Goal: Task Accomplishment & Management: Use online tool/utility

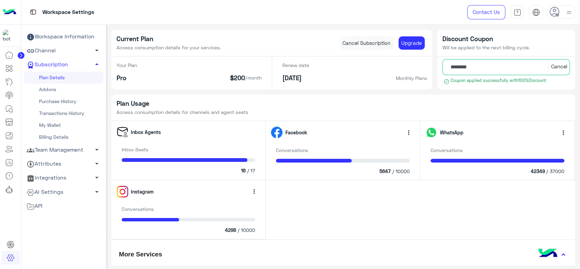
click at [20, 56] on icon at bounding box center [21, 55] width 2 height 3
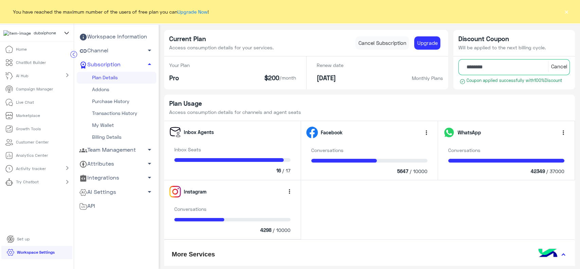
click at [66, 33] on icon at bounding box center [66, 33] width 7 height 8
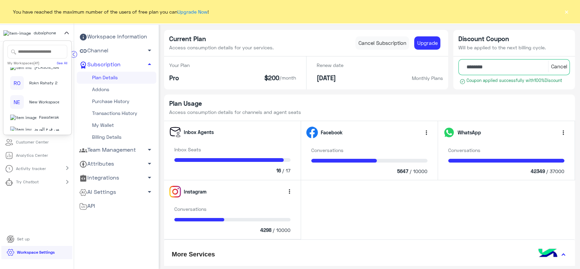
scroll to position [551, 0]
click at [40, 58] on span "Be Style" at bounding box center [48, 55] width 16 height 6
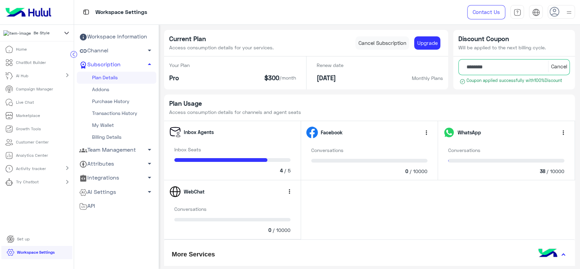
click at [393, 19] on div "Workspace Settings" at bounding box center [242, 12] width 337 height 24
click at [27, 92] on p "Campaign Manager" at bounding box center [34, 89] width 37 height 6
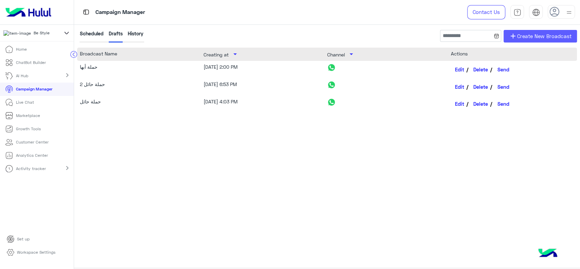
click at [537, 37] on span "Create New Broadcast" at bounding box center [544, 36] width 54 height 8
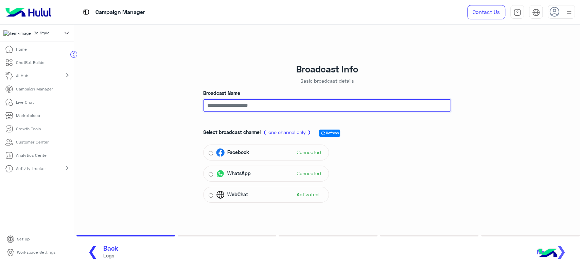
click at [316, 110] on input "Broadcast Name" at bounding box center [327, 105] width 248 height 12
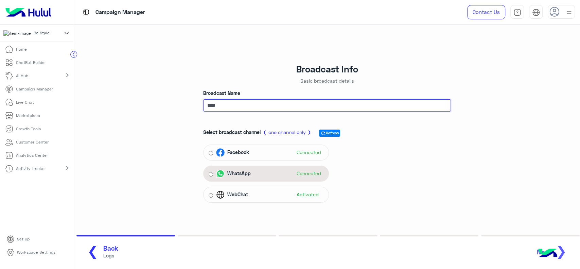
type input "****"
click at [276, 168] on div "WhatsApp Connected" at bounding box center [269, 173] width 107 height 10
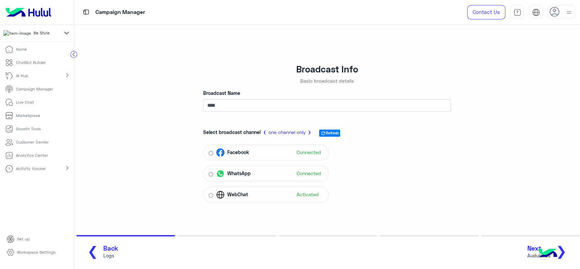
click at [565, 249] on span "❯" at bounding box center [561, 250] width 11 height 15
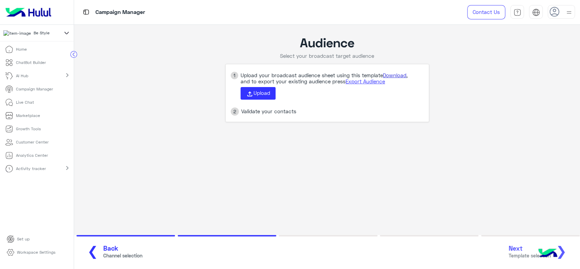
click at [395, 74] on link "Download" at bounding box center [394, 75] width 23 height 6
click at [253, 95] on span "Upload" at bounding box center [261, 93] width 17 height 6
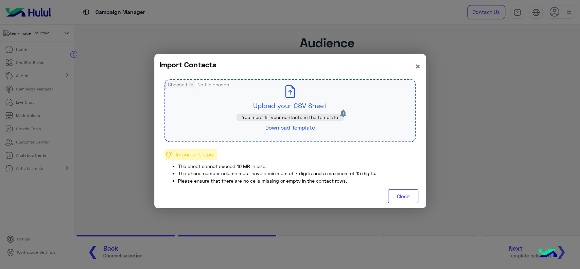
click at [289, 97] on input "file" at bounding box center [290, 110] width 250 height 61
type input "**********"
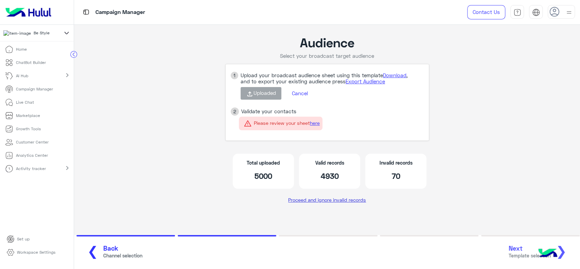
click at [359, 202] on link "Proceed and ignore invalid records" at bounding box center [327, 200] width 83 height 12
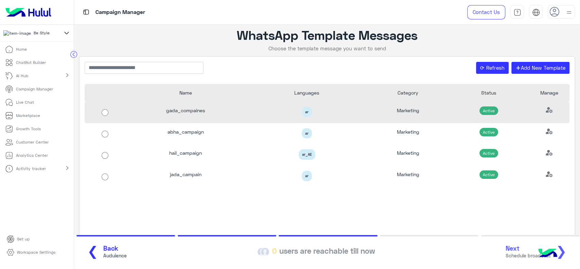
click at [360, 110] on div "ar" at bounding box center [306, 112] width 111 height 11
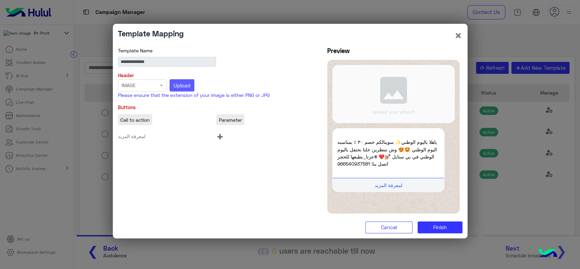
click at [182, 87] on span "Upload" at bounding box center [182, 85] width 17 height 6
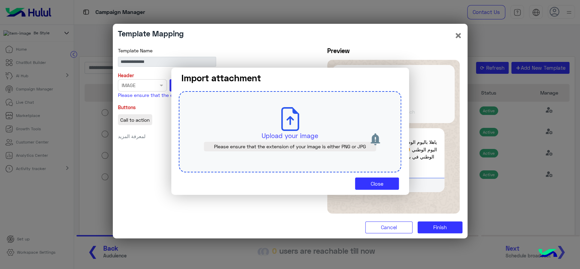
click at [288, 137] on p "Upload your image" at bounding box center [290, 136] width 191 height 10
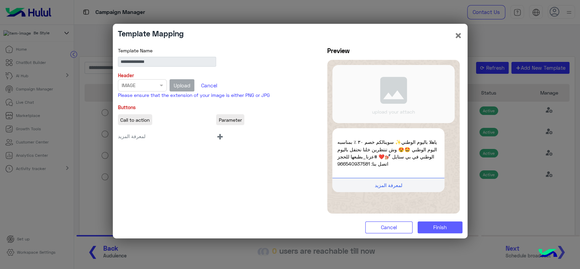
click at [453, 223] on button "Finish" at bounding box center [440, 227] width 45 height 12
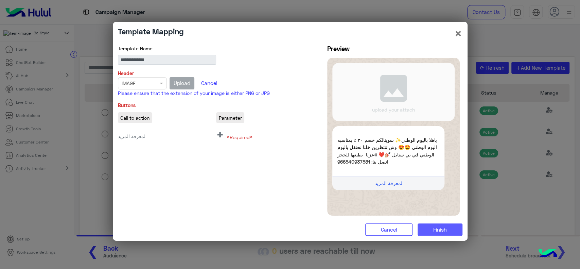
click at [440, 228] on span "Finish" at bounding box center [440, 229] width 14 height 6
click at [222, 135] on span "+" at bounding box center [220, 133] width 8 height 15
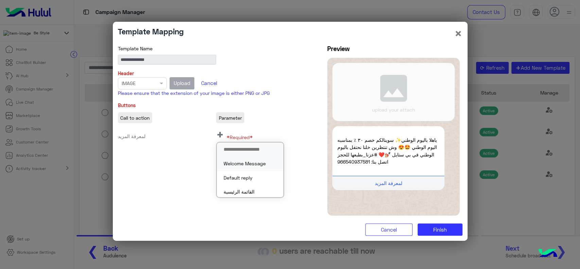
click at [241, 161] on button "Welcome Message" at bounding box center [250, 163] width 67 height 14
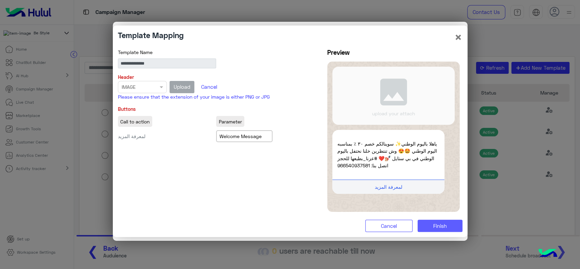
click at [431, 227] on button "Finish" at bounding box center [440, 225] width 45 height 12
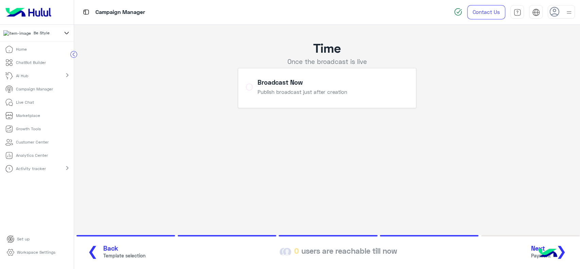
click at [570, 246] on button "Next Payment ❯" at bounding box center [551, 252] width 45 height 19
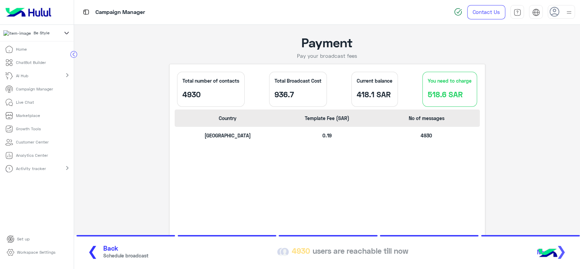
click at [566, 248] on div "❮ Back Schedule broadcast 4930 users are reachable till now Next ❯" at bounding box center [327, 252] width 494 height 19
click at [540, 244] on img at bounding box center [548, 254] width 24 height 24
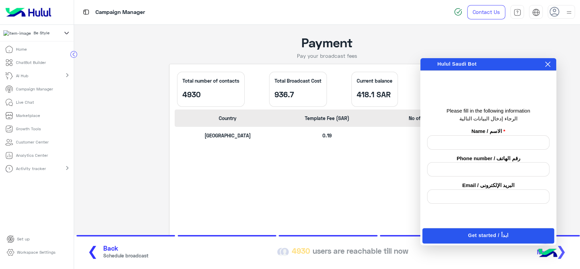
click at [423, 42] on div "Payment" at bounding box center [327, 42] width 316 height 15
click at [545, 66] on icon at bounding box center [547, 63] width 5 height 5
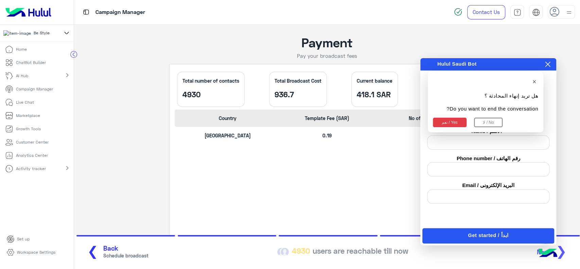
click at [453, 121] on button "نعم / Yes" at bounding box center [450, 123] width 34 height 10
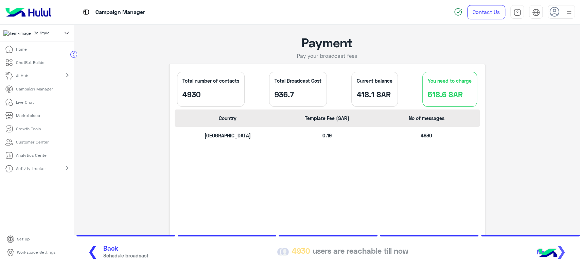
click at [568, 249] on div "❮ Back Schedule broadcast 4930 users are reachable till now Next ❯" at bounding box center [327, 252] width 494 height 19
click at [378, 96] on p "418.1 SAR" at bounding box center [375, 94] width 36 height 9
drag, startPoint x: 353, startPoint y: 94, endPoint x: 389, endPoint y: 96, distance: 35.8
click at [389, 96] on div "Current balance 418.1 SAR" at bounding box center [374, 89] width 47 height 35
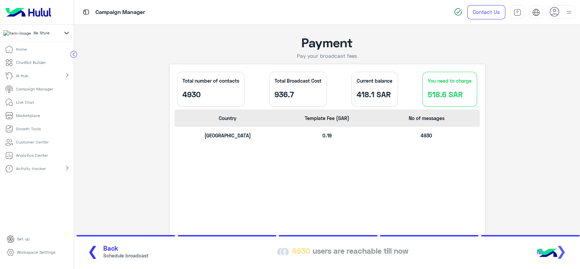
copy p "418.1 SAR"
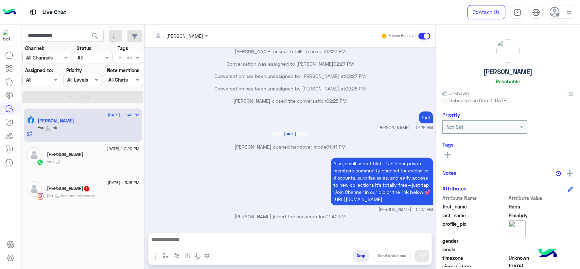
scroll to position [618, 0]
click at [11, 55] on icon at bounding box center [9, 55] width 8 height 8
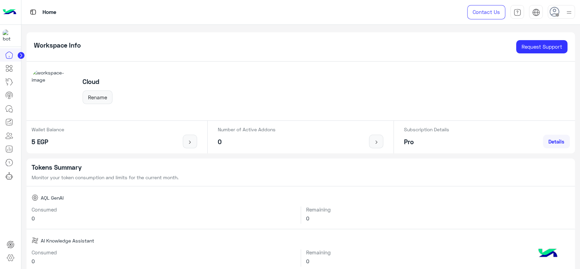
click at [22, 57] on circle at bounding box center [21, 55] width 7 height 7
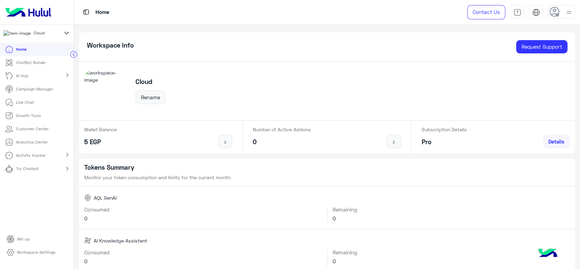
click at [64, 35] on icon at bounding box center [66, 33] width 7 height 8
click at [44, 56] on input "text" at bounding box center [37, 52] width 60 height 14
type input "**"
click at [40, 95] on span "Be Style" at bounding box center [48, 92] width 16 height 6
click at [35, 255] on p "Workspace Settings" at bounding box center [36, 252] width 38 height 6
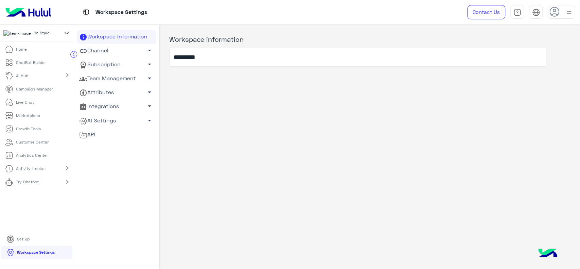
click at [115, 68] on link "Subscription arrow_drop_down" at bounding box center [117, 65] width 80 height 14
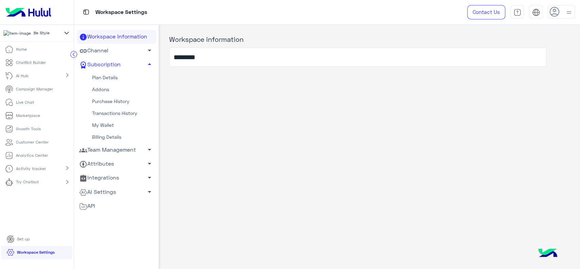
click at [105, 79] on link "Plan Details" at bounding box center [117, 78] width 80 height 12
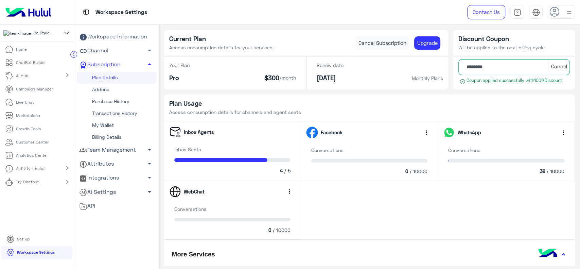
click at [103, 123] on link "My Wallet" at bounding box center [117, 125] width 80 height 12
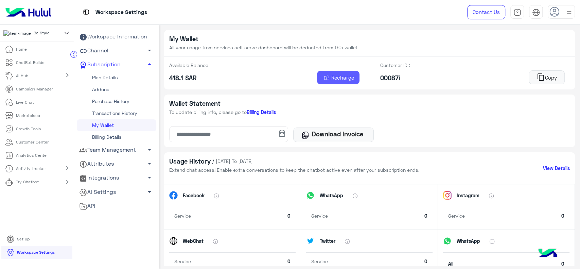
click at [331, 75] on span "Recharge" at bounding box center [342, 77] width 23 height 6
click at [27, 212] on ul "Home ChatBot Builder AI Hub chevron_right Campaign Manager Live Chat Marketplac…" at bounding box center [37, 138] width 74 height 190
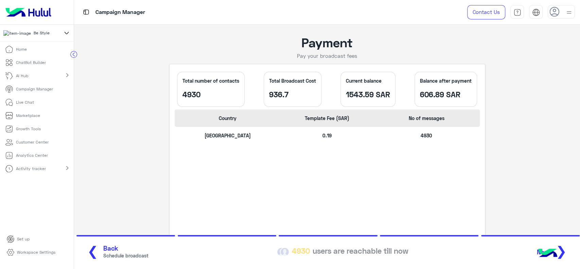
click at [567, 251] on button "Next ❯" at bounding box center [554, 252] width 39 height 19
click at [364, 128] on div "Saudi Arabia 0.19 4930" at bounding box center [327, 138] width 305 height 22
click at [568, 251] on div "❮ Back Schedule broadcast 4930 users are reachable till now Next ❯" at bounding box center [327, 252] width 494 height 19
click at [105, 247] on span "Back" at bounding box center [125, 248] width 45 height 8
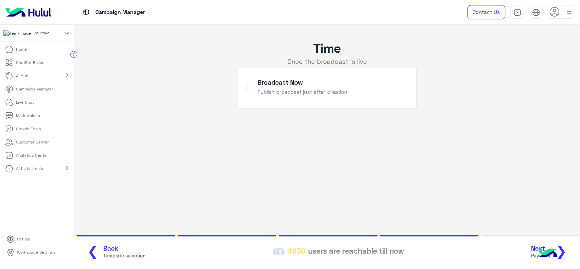
click at [566, 251] on span "❯" at bounding box center [561, 250] width 11 height 15
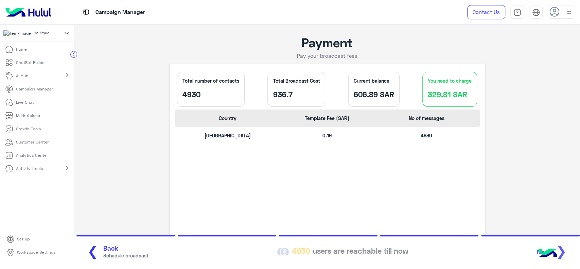
click at [565, 251] on div "❮ Back Schedule broadcast 4930 users are reachable till now Next ❯" at bounding box center [327, 252] width 494 height 19
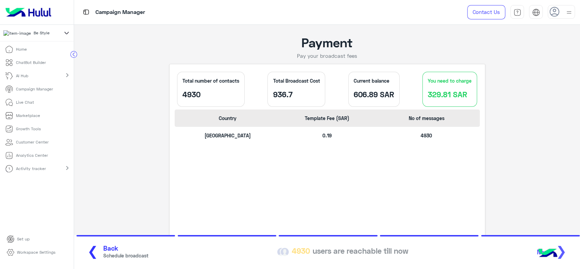
click at [507, 183] on body "Be Style Home ChatBot Builder AI Hub chevron_right Campaign Manager Live Chat M…" at bounding box center [290, 134] width 580 height 269
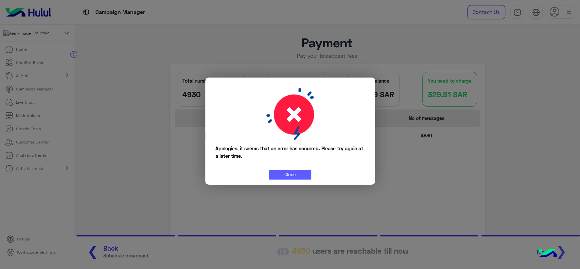
click at [278, 170] on button "Close" at bounding box center [290, 175] width 42 height 10
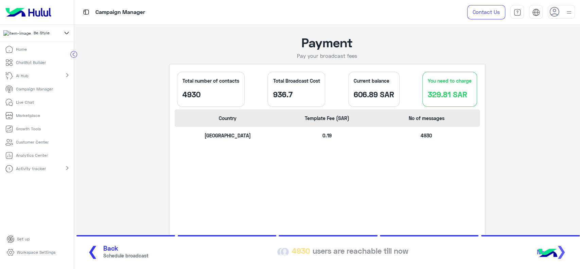
click at [33, 92] on p "Campaign Manager" at bounding box center [34, 89] width 37 height 6
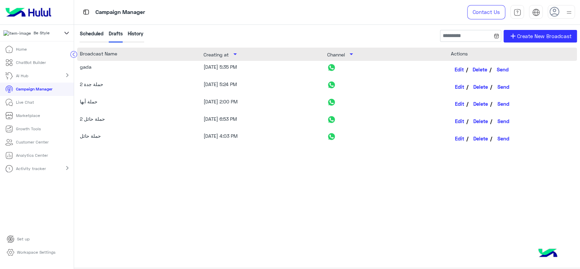
click at [460, 70] on link "Edit" at bounding box center [460, 70] width 18 height 12
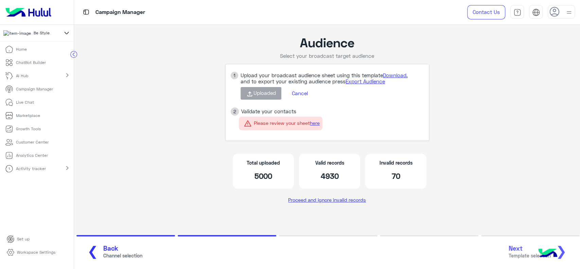
click at [334, 202] on link "Proceed and ignore invalid records" at bounding box center [327, 200] width 83 height 12
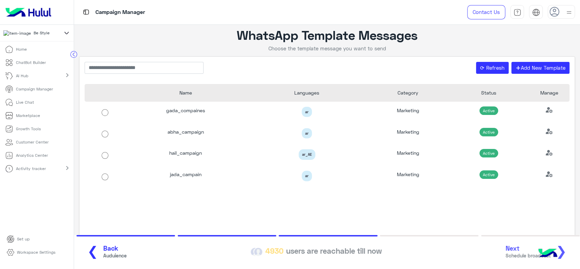
click at [564, 254] on div "❮ Back Auduience 4930 users are reachable till now Next Schedule broadcast ❯" at bounding box center [327, 252] width 494 height 19
click at [476, 66] on button "⟳ Refresh" at bounding box center [492, 68] width 33 height 12
click at [520, 253] on div "❮ Back Auduience 4930 users are reachable till now Next Schedule broadcast ❯" at bounding box center [327, 252] width 494 height 19
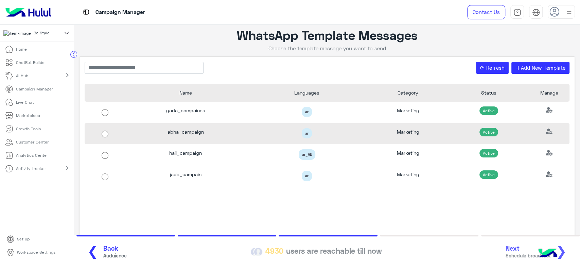
click at [122, 134] on div at bounding box center [105, 133] width 40 height 21
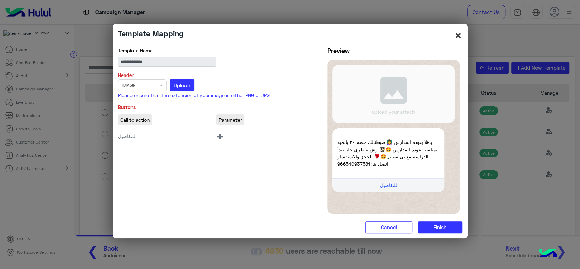
click at [458, 37] on button "×" at bounding box center [458, 35] width 8 height 13
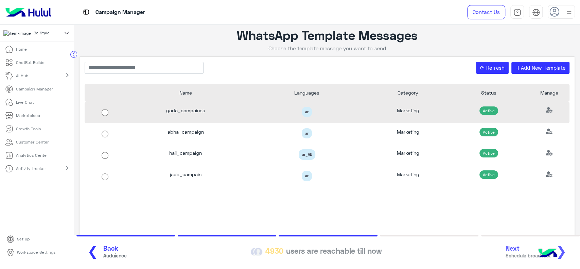
click at [268, 116] on div "ar" at bounding box center [306, 112] width 111 height 11
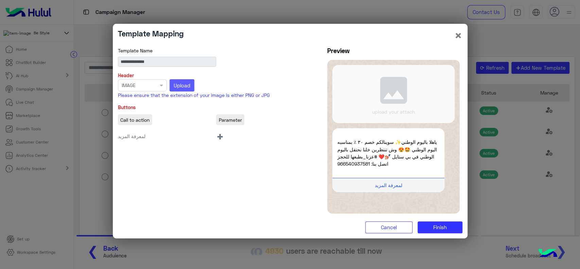
click at [182, 83] on span "Upload" at bounding box center [182, 85] width 17 height 6
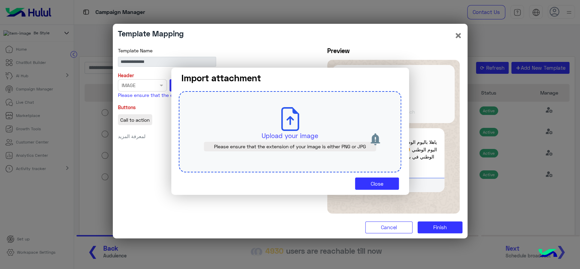
click at [281, 128] on icon at bounding box center [290, 119] width 24 height 24
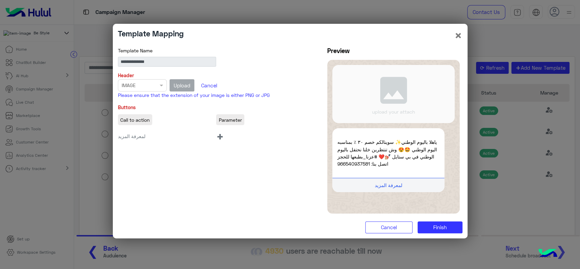
click at [220, 132] on span "+" at bounding box center [220, 135] width 8 height 15
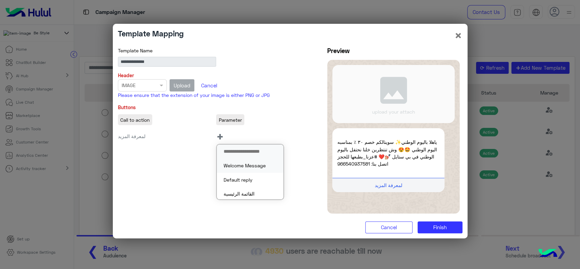
click at [237, 165] on button "Welcome Message" at bounding box center [250, 165] width 67 height 14
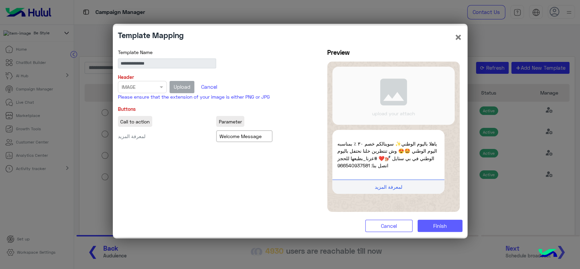
click at [442, 231] on button "Finish" at bounding box center [440, 225] width 45 height 12
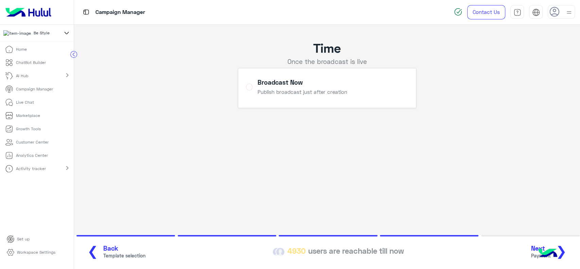
click at [565, 250] on span "❯" at bounding box center [561, 250] width 11 height 15
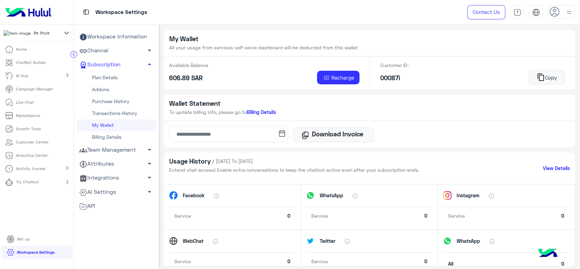
click at [37, 92] on p "Campaign Manager" at bounding box center [34, 89] width 37 height 6
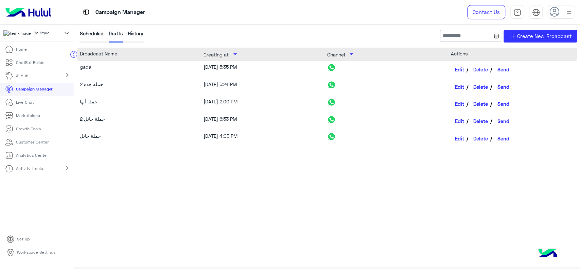
click at [137, 30] on div "History" at bounding box center [136, 36] width 16 height 13
